Goal: Transaction & Acquisition: Purchase product/service

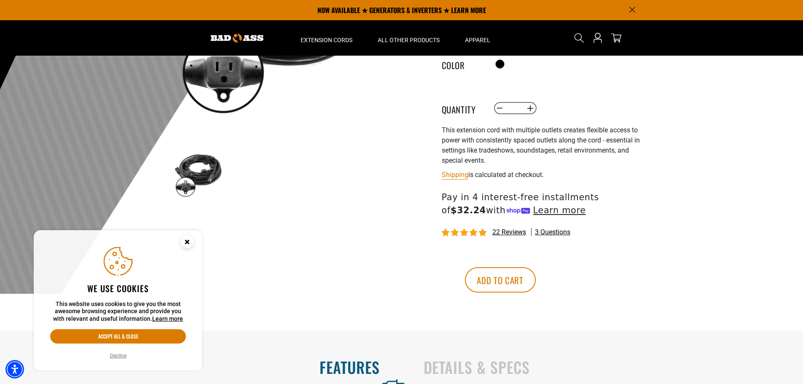
scroll to position [42, 0]
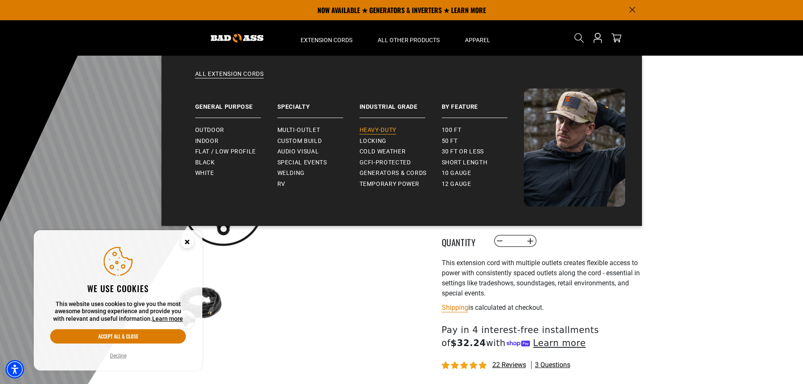
click at [378, 128] on span "Heavy-Duty" at bounding box center [377, 130] width 37 height 8
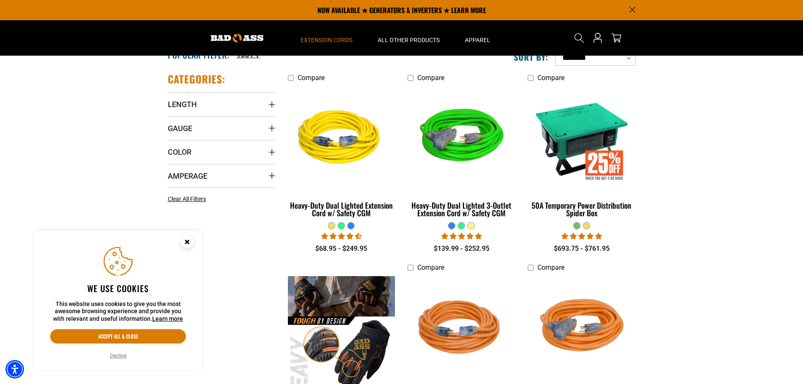
scroll to position [42, 0]
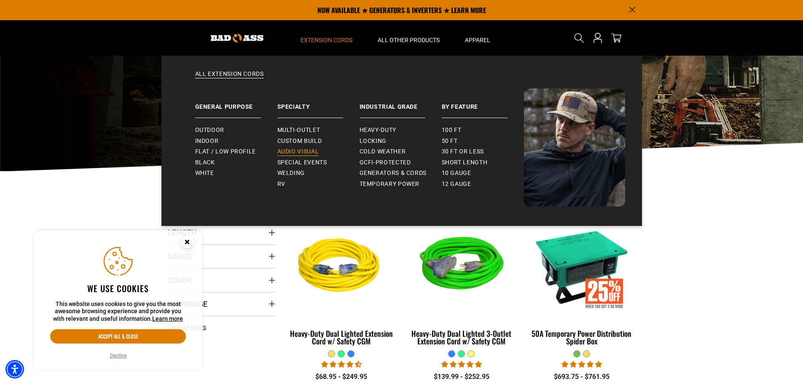
click at [299, 150] on span "Audio Visual" at bounding box center [298, 152] width 42 height 8
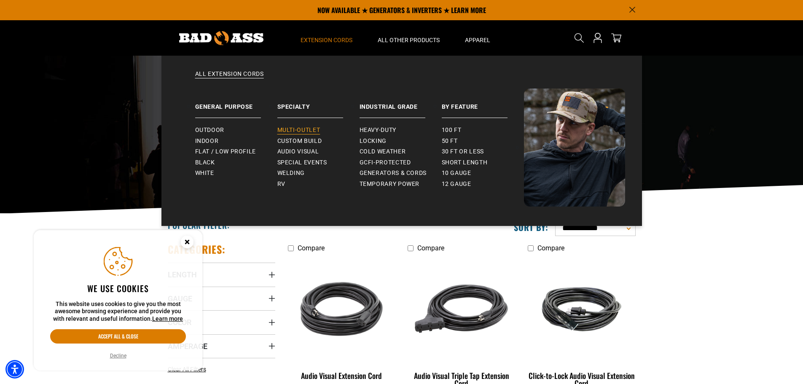
click at [300, 127] on span "Multi-Outlet" at bounding box center [298, 130] width 43 height 8
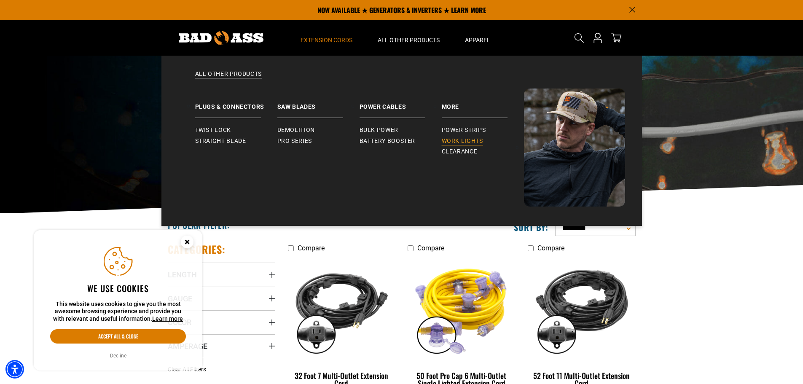
click at [464, 141] on span "Work Lights" at bounding box center [462, 141] width 41 height 8
